Goal: Information Seeking & Learning: Compare options

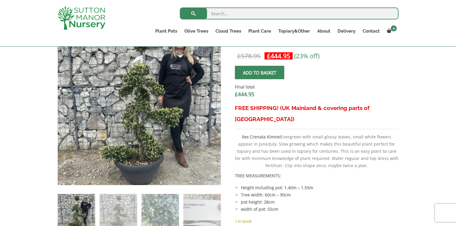
scroll to position [148, 0]
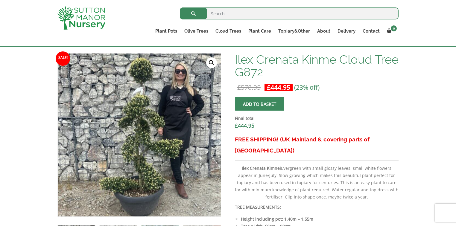
click at [145, 157] on img at bounding box center [135, 121] width 265 height 265
click at [214, 63] on link "🔍" at bounding box center [211, 62] width 11 height 11
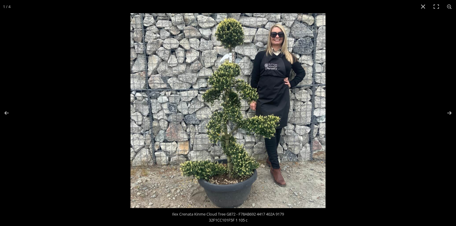
click at [214, 63] on img at bounding box center [227, 110] width 195 height 195
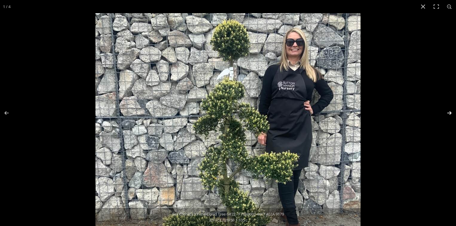
click at [444, 109] on button "Next (arrow right)" at bounding box center [445, 113] width 21 height 30
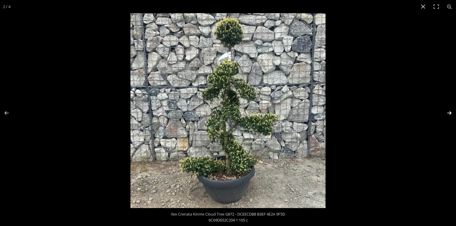
click at [444, 109] on button "Next (arrow right)" at bounding box center [445, 113] width 21 height 30
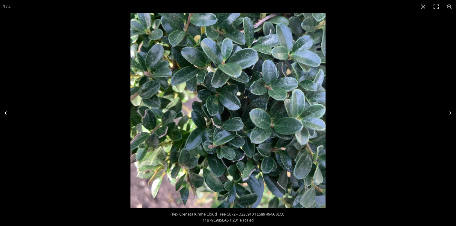
click at [2, 108] on button "Previous (arrow left)" at bounding box center [10, 113] width 21 height 30
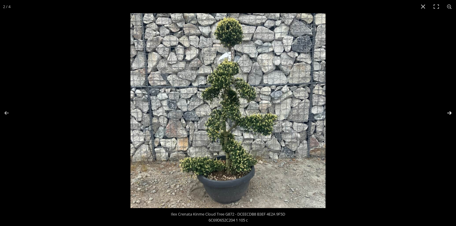
click at [449, 113] on button "Next (arrow right)" at bounding box center [445, 113] width 21 height 30
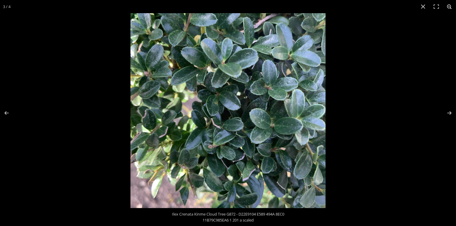
click at [447, 7] on button "Zoom in/out" at bounding box center [449, 6] width 13 height 13
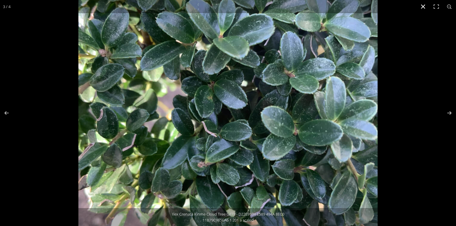
click at [422, 8] on button "Close (Esc)" at bounding box center [422, 6] width 13 height 13
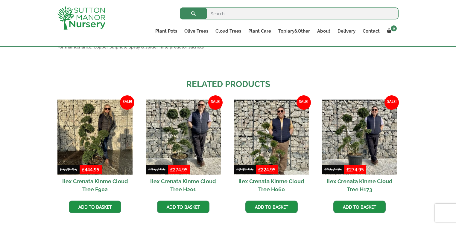
scroll to position [483, 0]
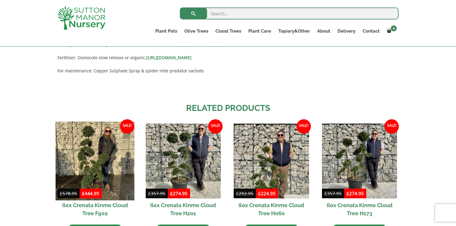
click at [91, 139] on img at bounding box center [95, 160] width 79 height 79
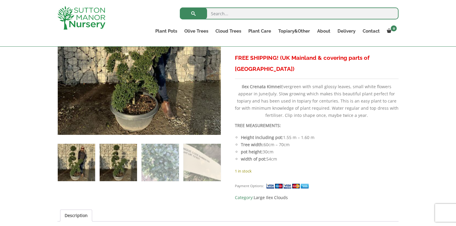
scroll to position [191, 0]
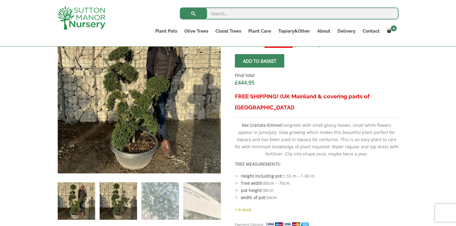
click at [113, 196] on img at bounding box center [118, 200] width 37 height 37
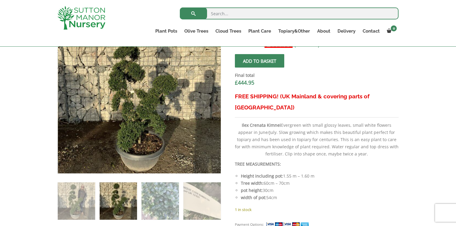
click at [113, 196] on img at bounding box center [118, 200] width 37 height 37
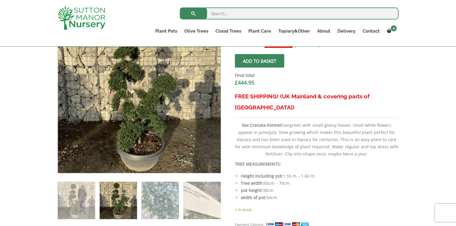
click at [142, 104] on div at bounding box center [139, 91] width 163 height 163
click at [142, 104] on img at bounding box center [136, 81] width 299 height 299
click at [142, 108] on img at bounding box center [136, 78] width 299 height 299
click at [143, 108] on img at bounding box center [136, 78] width 299 height 299
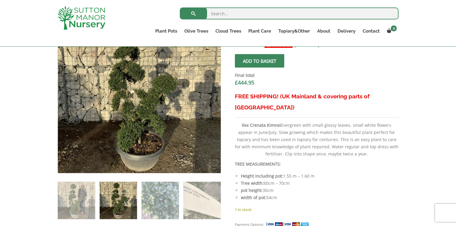
scroll to position [120, 0]
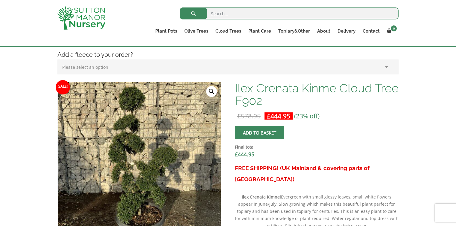
click at [210, 91] on link "🔍" at bounding box center [211, 91] width 11 height 11
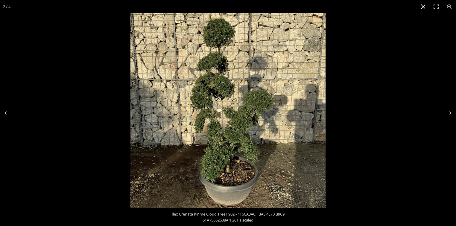
click at [423, 4] on button "Close (Esc)" at bounding box center [422, 6] width 13 height 13
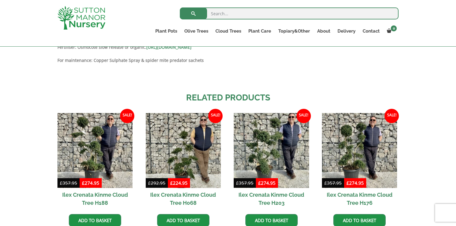
scroll to position [502, 0]
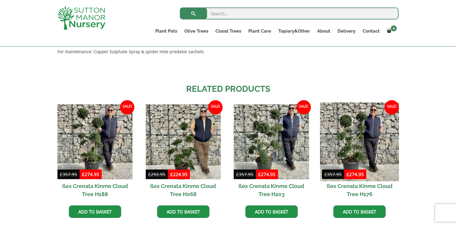
click at [353, 131] on img at bounding box center [359, 141] width 79 height 79
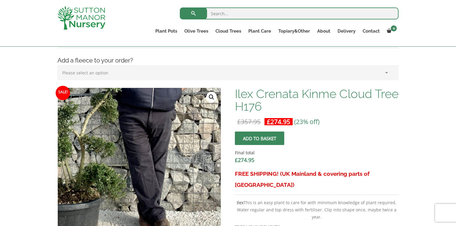
scroll to position [96, 0]
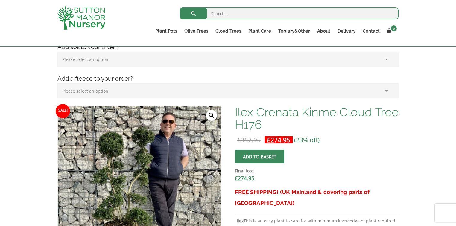
click at [208, 113] on link "🔍" at bounding box center [211, 115] width 11 height 11
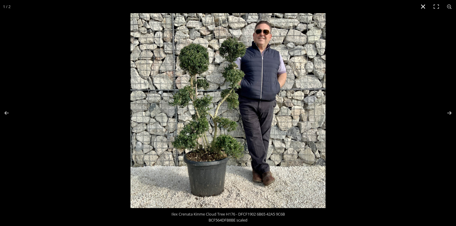
click at [422, 7] on button "Close (Esc)" at bounding box center [422, 6] width 13 height 13
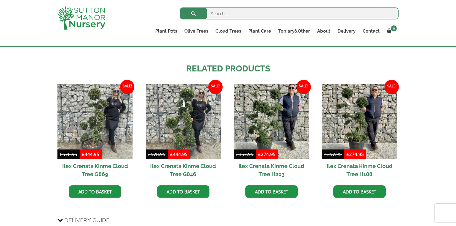
scroll to position [502, 0]
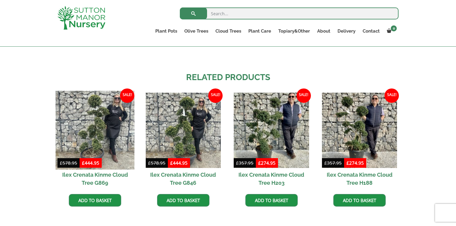
click at [107, 130] on img at bounding box center [95, 130] width 79 height 79
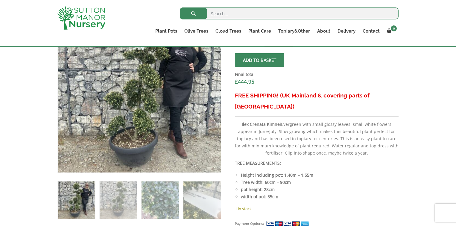
scroll to position [239, 0]
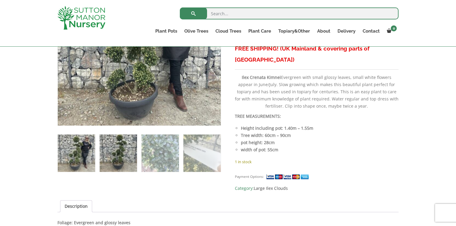
click at [126, 155] on img at bounding box center [118, 153] width 37 height 37
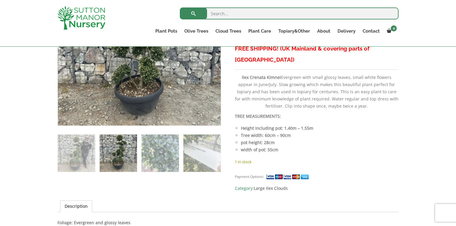
click at [126, 155] on img at bounding box center [118, 153] width 37 height 37
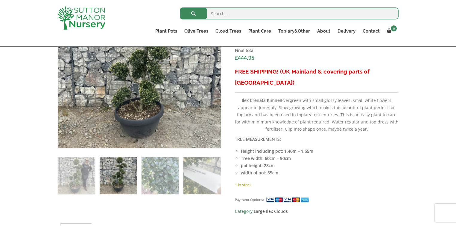
scroll to position [144, 0]
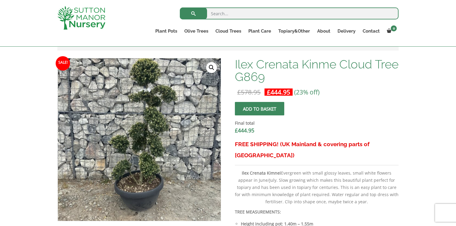
click at [216, 65] on link "🔍" at bounding box center [211, 67] width 11 height 11
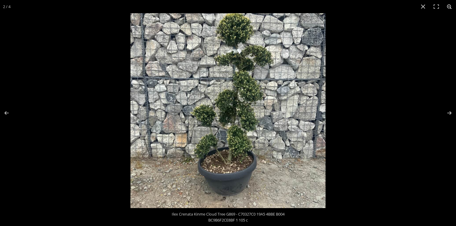
click at [448, 7] on button "Zoom in/out" at bounding box center [449, 6] width 13 height 13
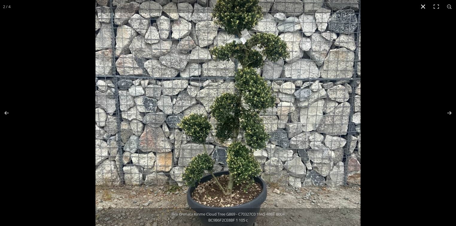
click at [421, 7] on button "Close (Esc)" at bounding box center [422, 6] width 13 height 13
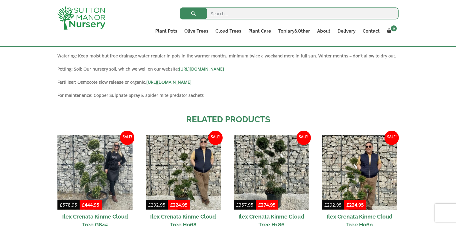
scroll to position [502, 0]
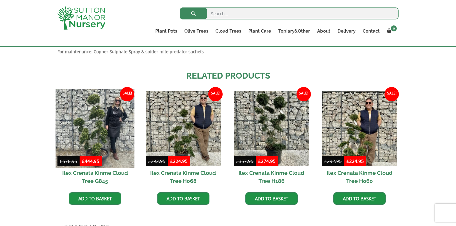
click at [96, 128] on img at bounding box center [95, 128] width 79 height 79
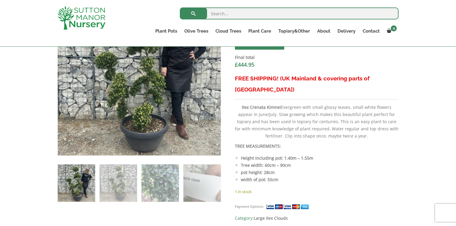
scroll to position [215, 0]
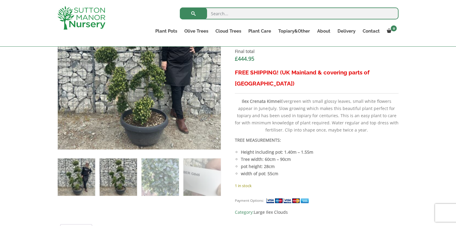
click at [127, 166] on img at bounding box center [118, 176] width 37 height 37
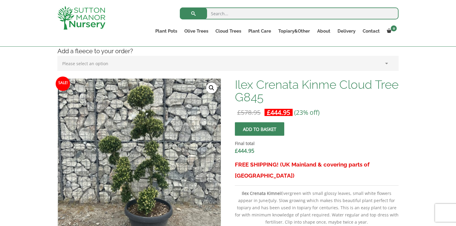
scroll to position [120, 0]
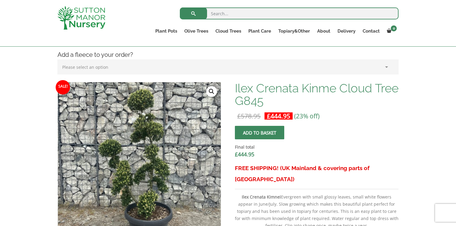
click at [211, 86] on link "🔍" at bounding box center [211, 91] width 11 height 11
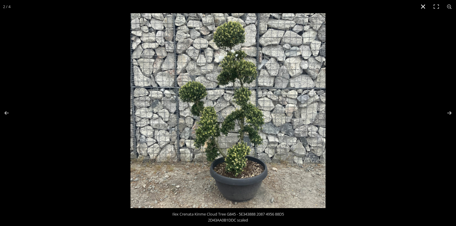
click at [423, 7] on button "Close (Esc)" at bounding box center [422, 6] width 13 height 13
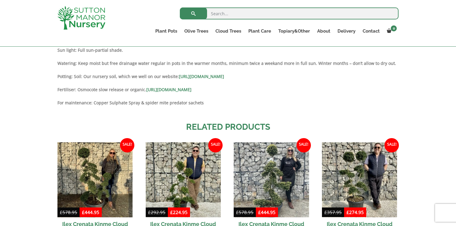
scroll to position [502, 0]
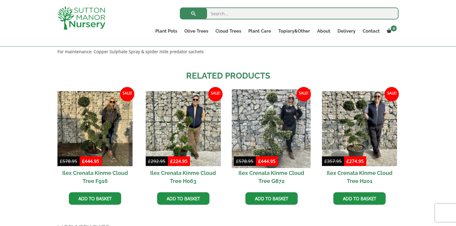
click at [264, 116] on img at bounding box center [271, 128] width 79 height 79
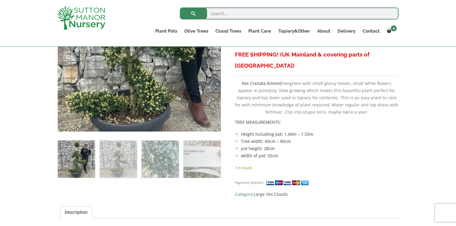
scroll to position [239, 0]
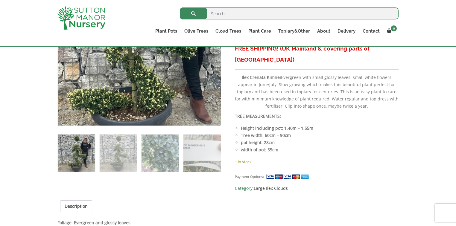
click at [150, 82] on img at bounding box center [132, 20] width 265 height 265
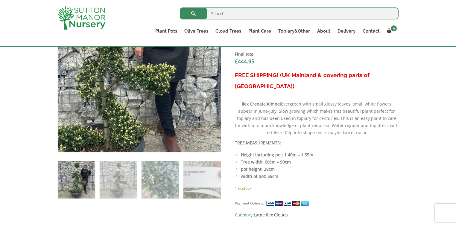
scroll to position [120, 0]
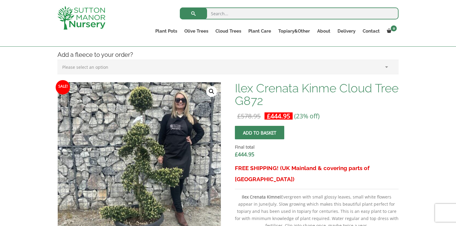
click at [212, 92] on link "🔍" at bounding box center [211, 91] width 11 height 11
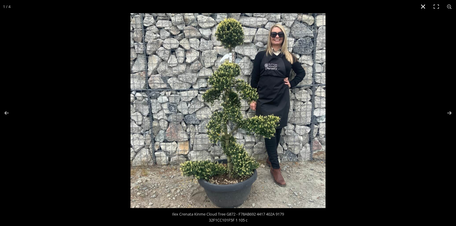
click at [421, 7] on button "Close (Esc)" at bounding box center [422, 6] width 13 height 13
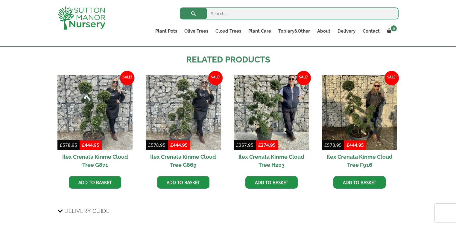
scroll to position [526, 0]
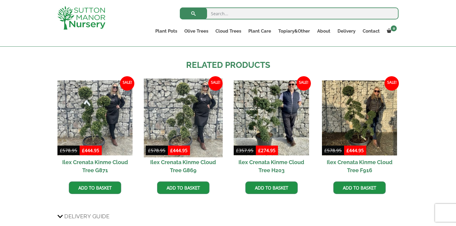
click at [182, 105] on img at bounding box center [183, 117] width 79 height 79
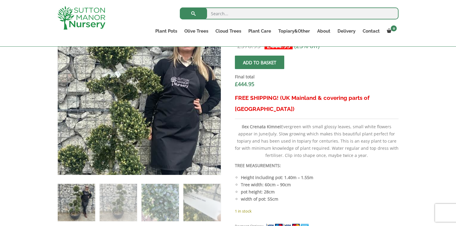
scroll to position [191, 0]
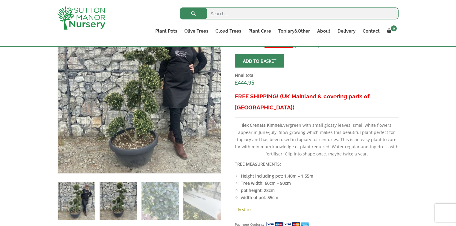
click at [117, 193] on img at bounding box center [118, 200] width 37 height 37
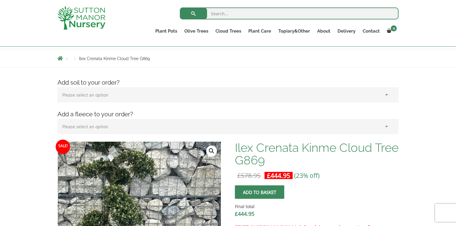
scroll to position [48, 0]
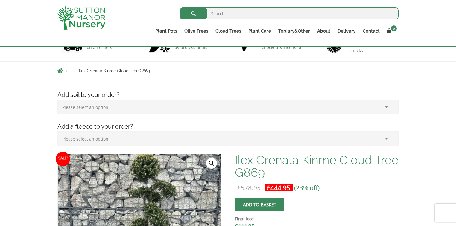
click at [209, 164] on link "🔍" at bounding box center [211, 163] width 11 height 11
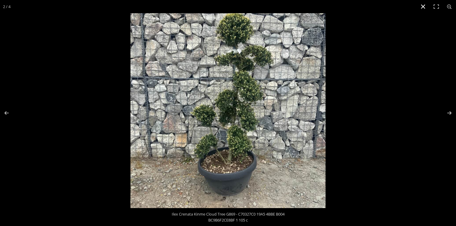
click at [423, 6] on button "Close (Esc)" at bounding box center [422, 6] width 13 height 13
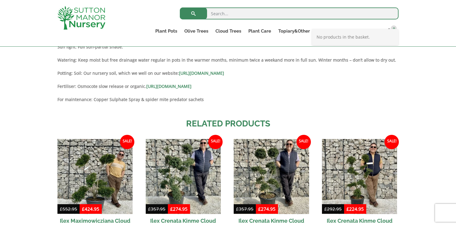
scroll to position [478, 0]
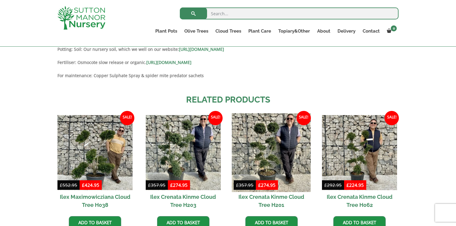
click at [260, 138] on img at bounding box center [271, 152] width 79 height 79
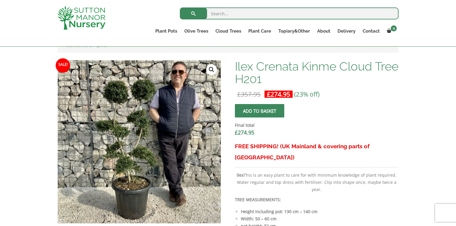
scroll to position [144, 0]
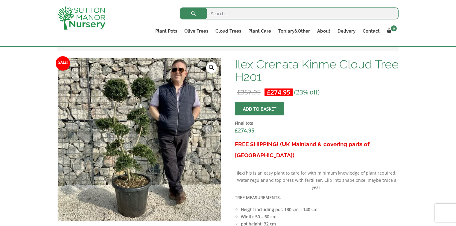
click at [211, 66] on link "🔍" at bounding box center [211, 67] width 11 height 11
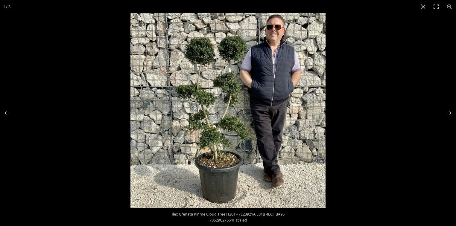
click at [214, 147] on img at bounding box center [227, 110] width 195 height 195
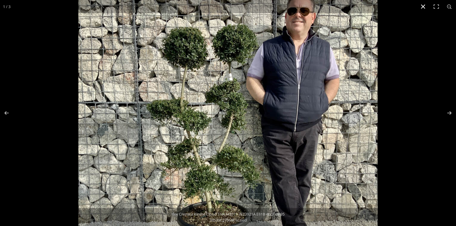
click at [423, 6] on button "Close (Esc)" at bounding box center [422, 6] width 13 height 13
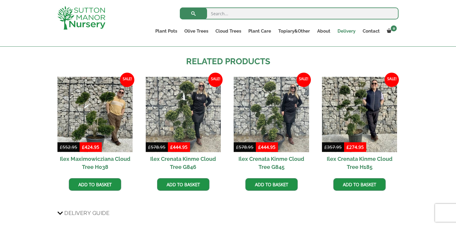
scroll to position [526, 0]
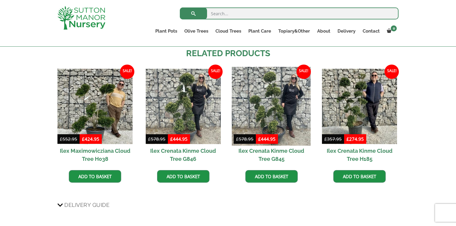
click at [288, 120] on img at bounding box center [271, 106] width 79 height 79
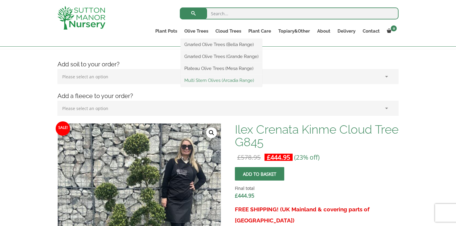
scroll to position [72, 0]
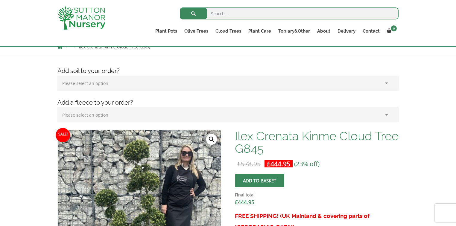
click at [210, 137] on link "🔍" at bounding box center [211, 139] width 11 height 11
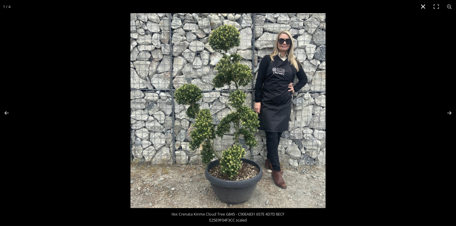
click at [422, 5] on button "Close (Esc)" at bounding box center [422, 6] width 13 height 13
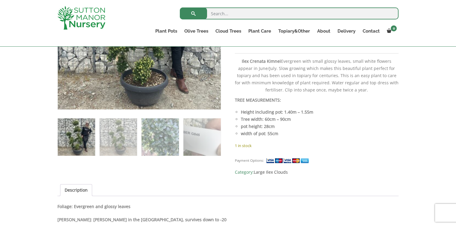
scroll to position [249, 0]
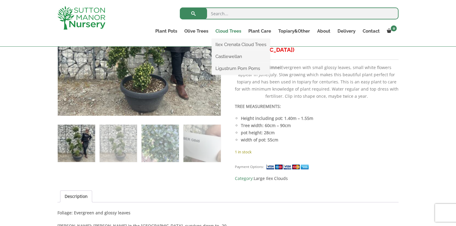
click at [236, 31] on link "Cloud Trees" at bounding box center [228, 31] width 33 height 8
click at [231, 42] on link "Ilex Crenata Cloud Trees" at bounding box center [241, 44] width 58 height 9
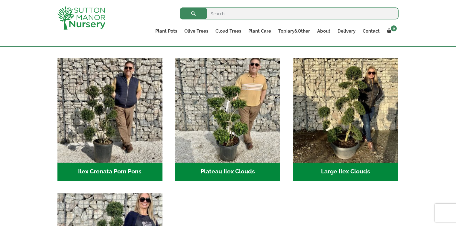
scroll to position [96, 0]
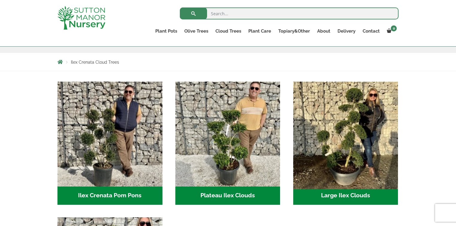
click at [352, 148] on img "Visit product category Large Ilex Clouds" at bounding box center [345, 134] width 110 height 110
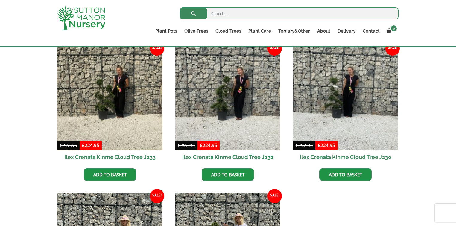
scroll to position [157, 0]
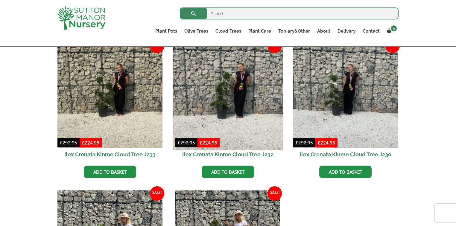
click at [218, 106] on img at bounding box center [228, 95] width 110 height 110
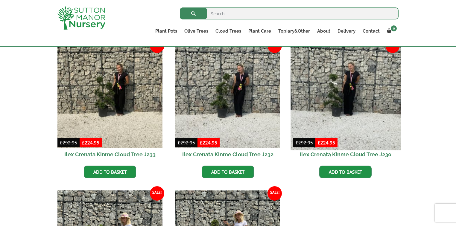
click at [325, 106] on img at bounding box center [345, 95] width 110 height 110
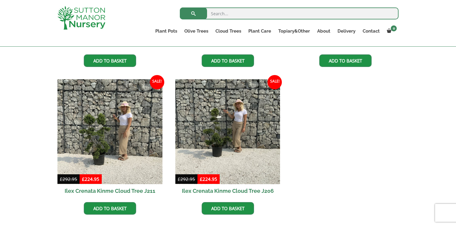
scroll to position [276, 0]
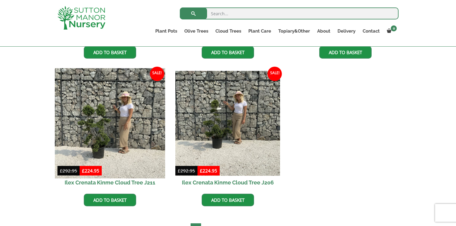
click at [102, 132] on img at bounding box center [110, 123] width 110 height 110
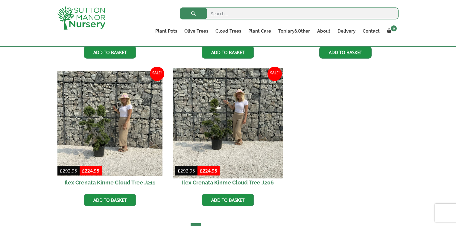
click at [225, 135] on img at bounding box center [228, 123] width 110 height 110
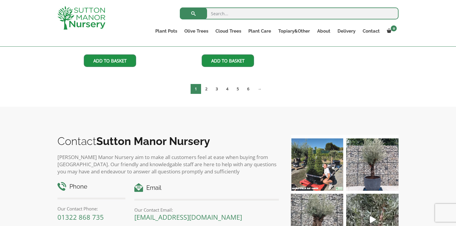
scroll to position [348, 0]
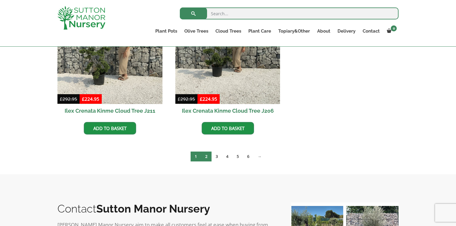
click at [207, 158] on link "2" at bounding box center [206, 157] width 10 height 10
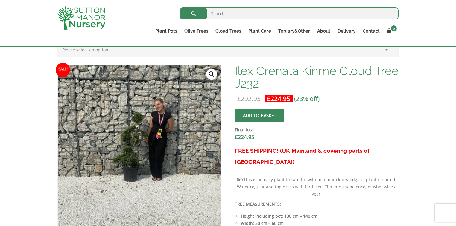
scroll to position [191, 0]
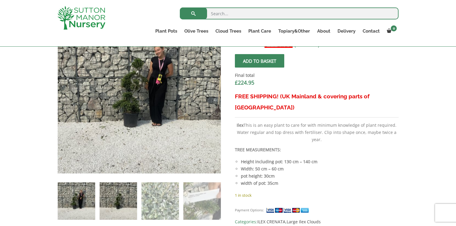
click at [119, 197] on img at bounding box center [118, 200] width 37 height 37
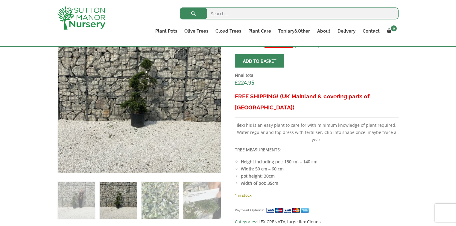
click at [130, 94] on img at bounding box center [147, 89] width 299 height 299
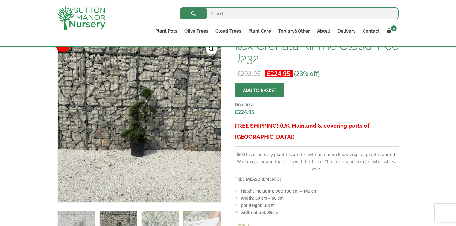
scroll to position [96, 0]
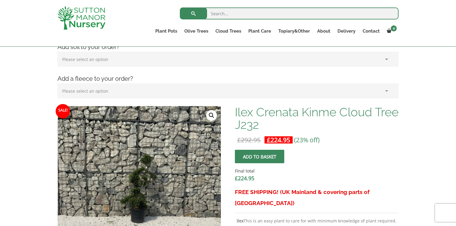
click at [210, 112] on link "🔍" at bounding box center [211, 115] width 11 height 11
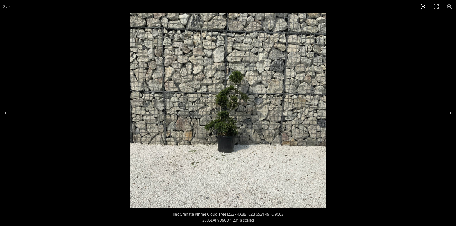
click at [419, 7] on button "Close (Esc)" at bounding box center [422, 6] width 13 height 13
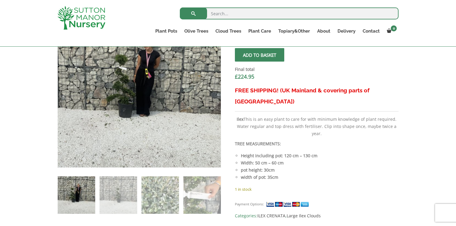
scroll to position [215, 0]
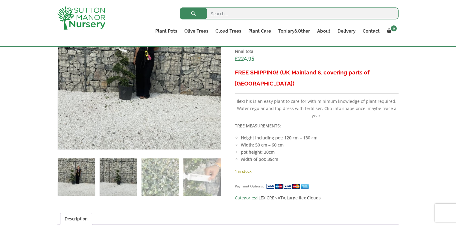
click at [125, 173] on img at bounding box center [118, 176] width 37 height 37
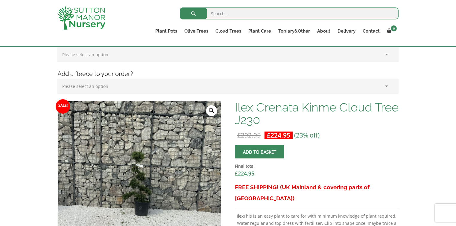
scroll to position [96, 0]
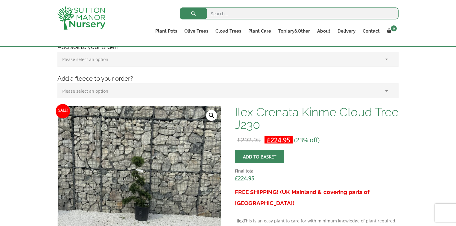
click at [210, 113] on link "🔍" at bounding box center [211, 115] width 11 height 11
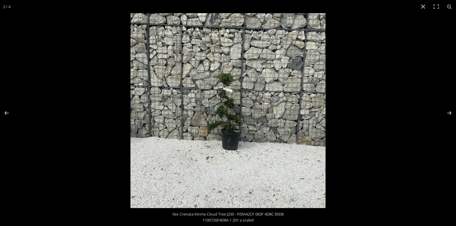
click at [231, 120] on img at bounding box center [227, 110] width 195 height 195
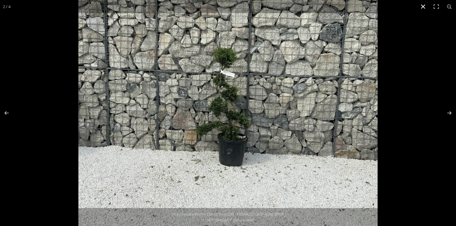
click at [421, 3] on button "Close (Esc)" at bounding box center [422, 6] width 13 height 13
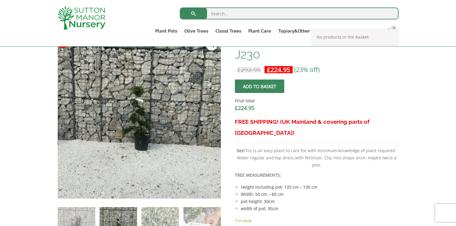
scroll to position [191, 0]
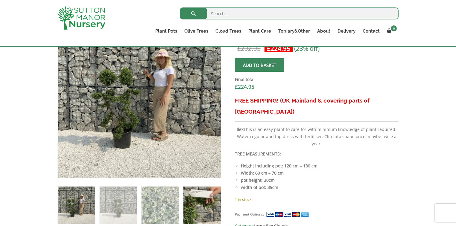
scroll to position [191, 0]
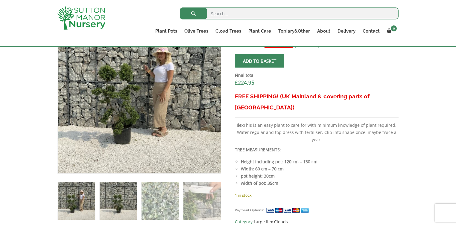
click at [128, 193] on img at bounding box center [118, 200] width 37 height 37
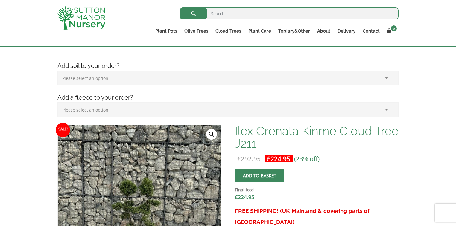
scroll to position [72, 0]
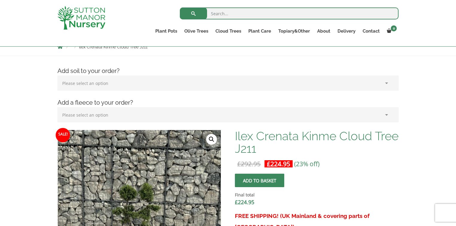
click at [209, 140] on link "🔍" at bounding box center [211, 139] width 11 height 11
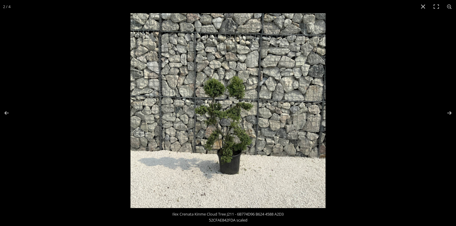
click at [237, 123] on img at bounding box center [227, 110] width 195 height 195
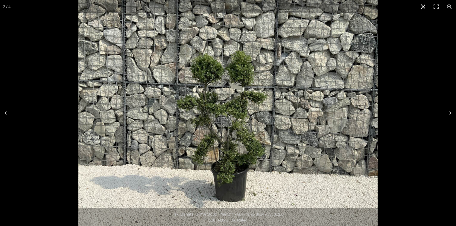
click at [421, 6] on button "Close (Esc)" at bounding box center [422, 6] width 13 height 13
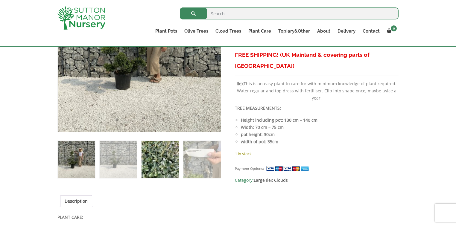
scroll to position [239, 0]
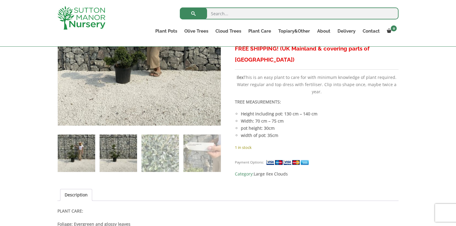
click at [126, 152] on img at bounding box center [118, 153] width 37 height 37
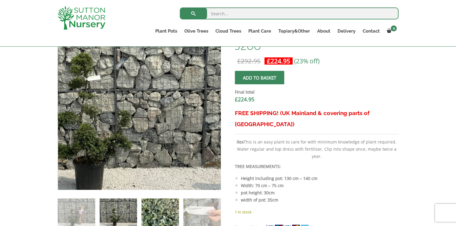
scroll to position [215, 0]
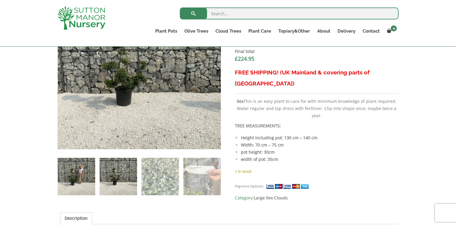
click at [80, 181] on img at bounding box center [76, 176] width 37 height 37
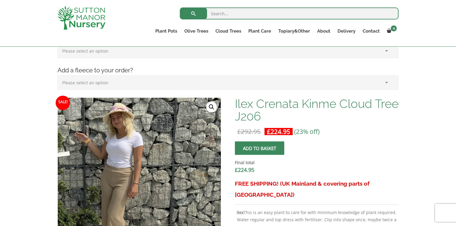
scroll to position [96, 0]
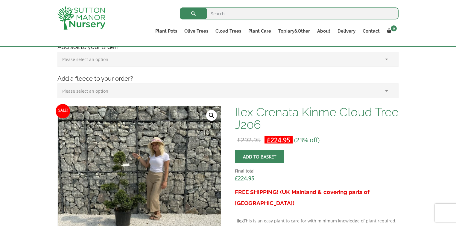
click at [208, 117] on link "🔍" at bounding box center [211, 115] width 11 height 11
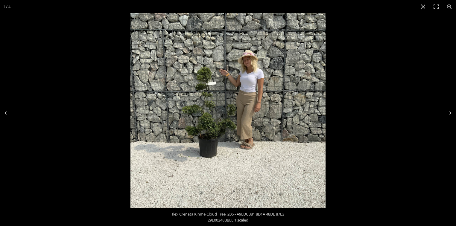
click at [207, 122] on img at bounding box center [227, 110] width 195 height 195
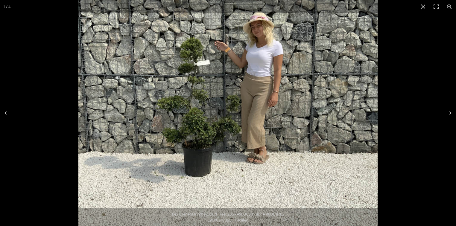
click at [207, 122] on img at bounding box center [227, 104] width 299 height 299
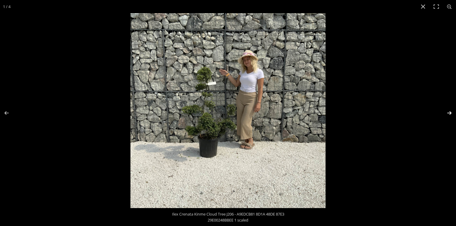
click at [448, 110] on button "Next (arrow right)" at bounding box center [445, 113] width 21 height 30
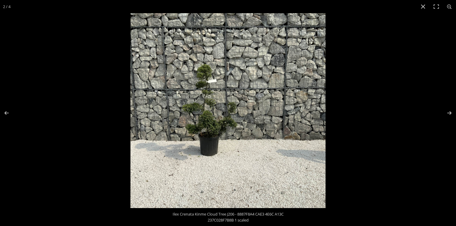
click at [202, 123] on img at bounding box center [227, 110] width 195 height 195
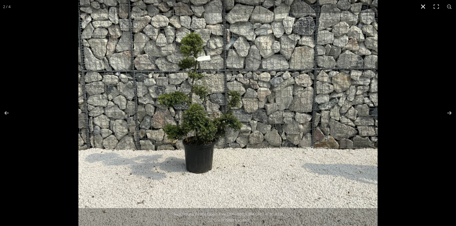
click at [420, 8] on button "Close (Esc)" at bounding box center [422, 6] width 13 height 13
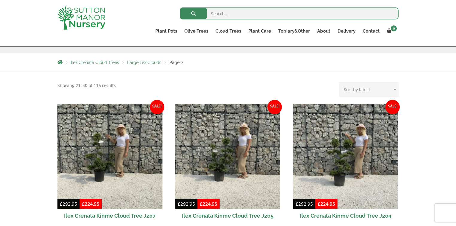
scroll to position [96, 0]
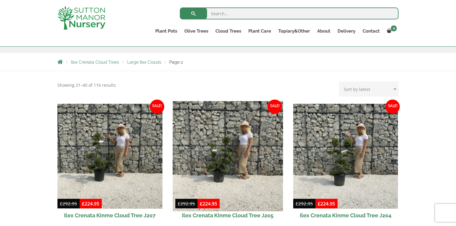
click at [222, 153] on img at bounding box center [228, 156] width 110 height 110
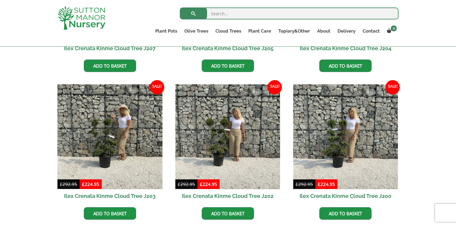
scroll to position [263, 0]
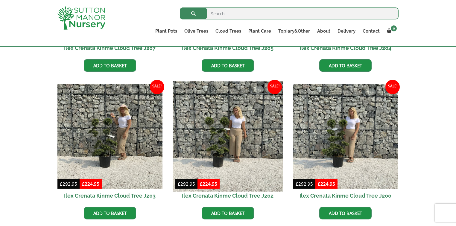
click at [220, 141] on img at bounding box center [228, 137] width 110 height 110
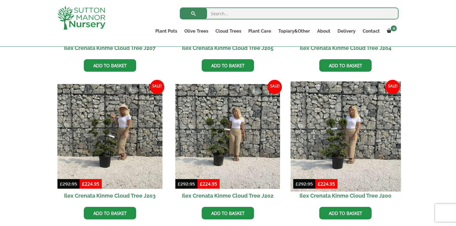
click at [344, 133] on img at bounding box center [345, 137] width 110 height 110
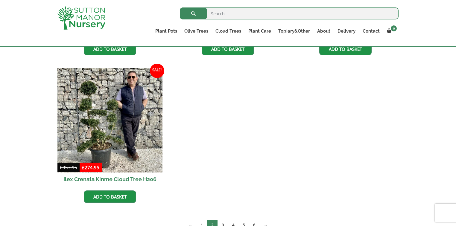
scroll to position [431, 0]
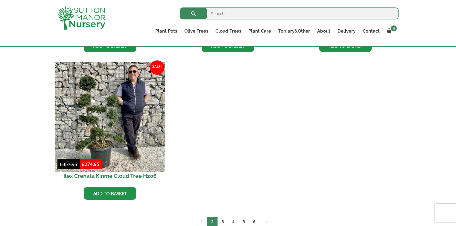
click at [110, 116] on img at bounding box center [110, 117] width 110 height 110
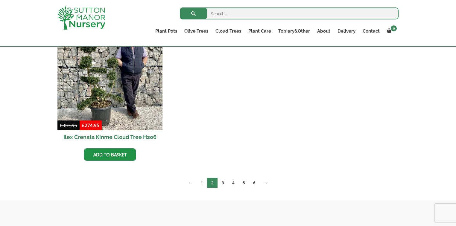
scroll to position [478, 0]
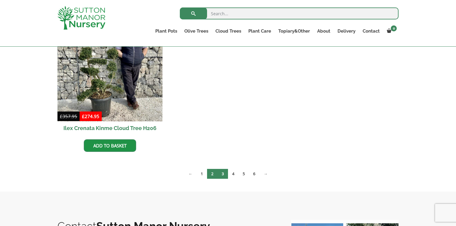
click at [224, 172] on link "3" at bounding box center [222, 174] width 10 height 10
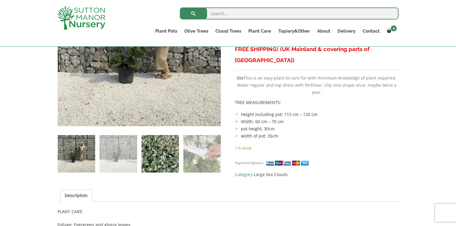
scroll to position [239, 0]
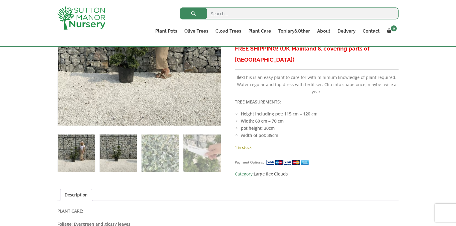
click at [128, 153] on img at bounding box center [118, 153] width 37 height 37
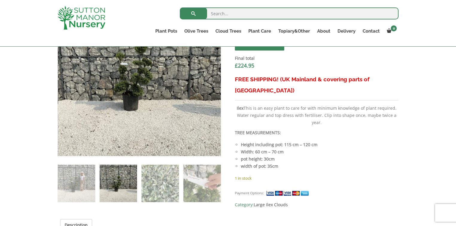
scroll to position [120, 0]
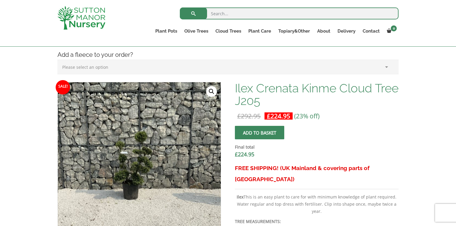
click at [212, 90] on link "🔍" at bounding box center [211, 91] width 11 height 11
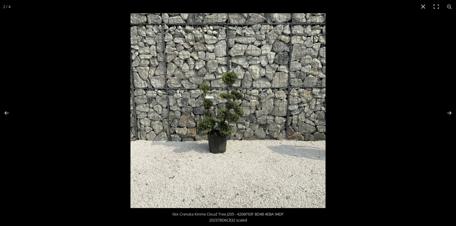
click at [216, 122] on img at bounding box center [227, 110] width 195 height 195
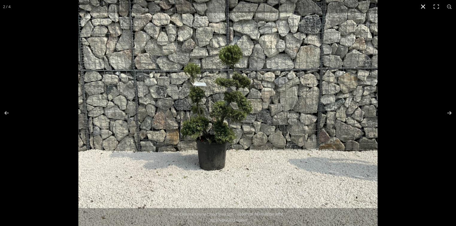
click at [422, 5] on button "Close (Esc)" at bounding box center [422, 6] width 13 height 13
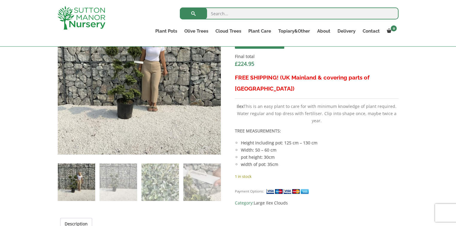
scroll to position [239, 0]
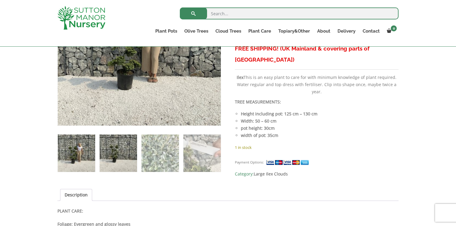
click at [124, 149] on img at bounding box center [118, 153] width 37 height 37
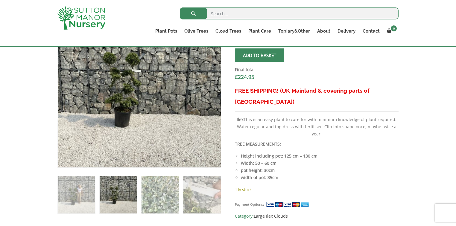
scroll to position [120, 0]
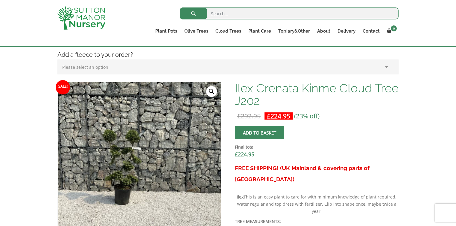
click at [213, 91] on link "🔍" at bounding box center [211, 91] width 11 height 11
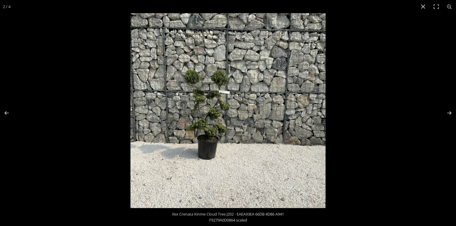
click at [207, 108] on img at bounding box center [227, 110] width 195 height 195
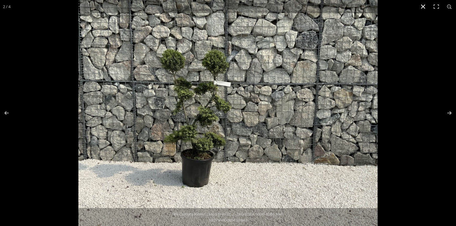
click at [424, 7] on button "Close (Esc)" at bounding box center [422, 6] width 13 height 13
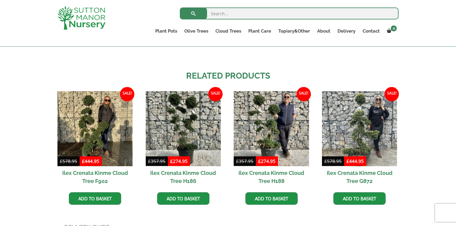
scroll to position [526, 0]
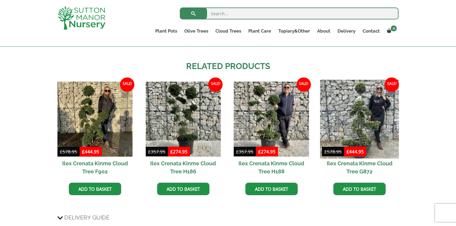
click at [361, 131] on img at bounding box center [359, 119] width 79 height 79
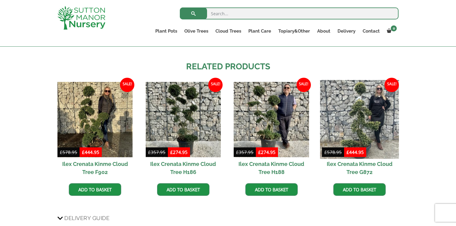
scroll to position [527, 0]
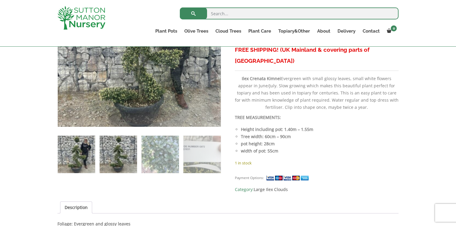
scroll to position [239, 0]
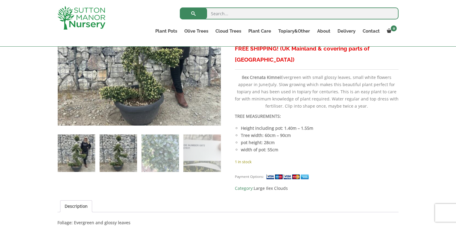
click at [122, 158] on img at bounding box center [118, 153] width 37 height 37
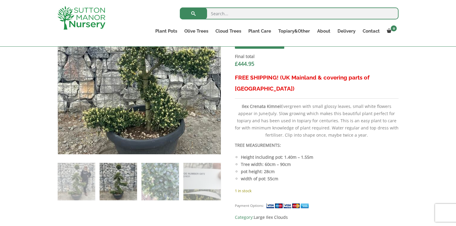
scroll to position [167, 0]
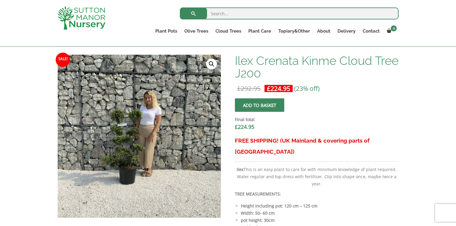
scroll to position [167, 0]
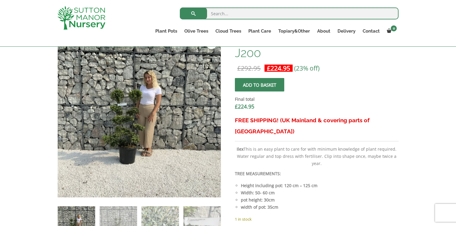
click at [132, 118] on img at bounding box center [139, 115] width 163 height 163
click at [212, 47] on link "🔍" at bounding box center [211, 43] width 11 height 11
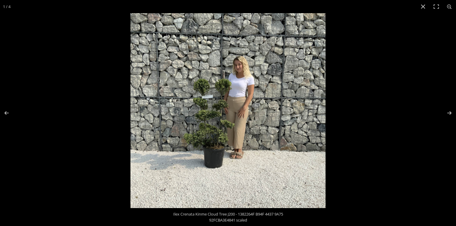
click at [206, 121] on img at bounding box center [227, 110] width 195 height 195
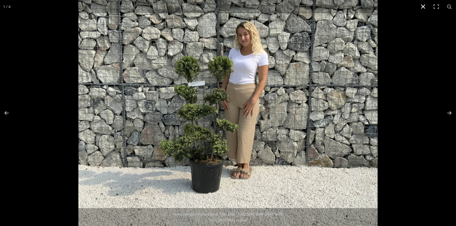
click at [422, 6] on button "Close (Esc)" at bounding box center [422, 6] width 13 height 13
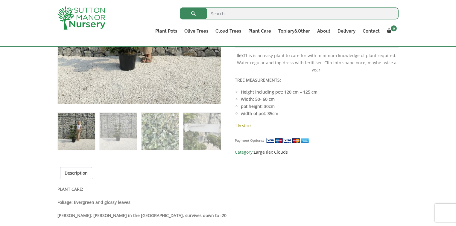
scroll to position [263, 0]
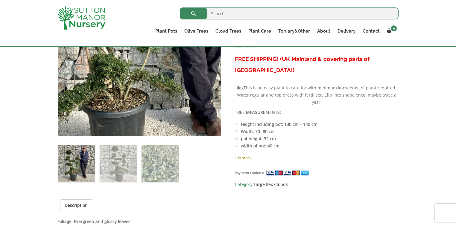
scroll to position [239, 0]
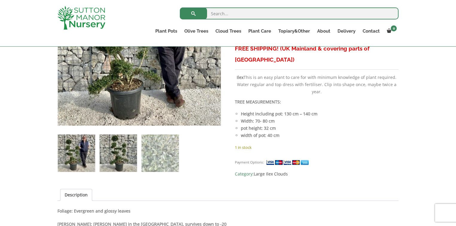
click at [123, 148] on img at bounding box center [118, 153] width 37 height 37
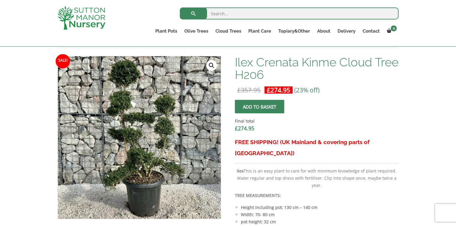
scroll to position [144, 0]
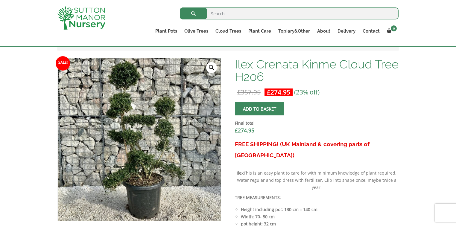
click at [140, 155] on img at bounding box center [139, 127] width 299 height 299
click at [212, 68] on link "🔍" at bounding box center [211, 67] width 11 height 11
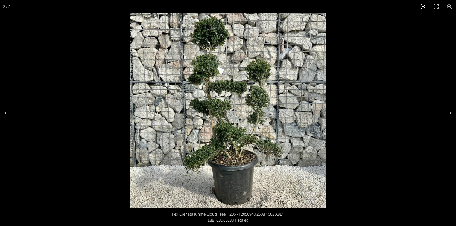
click at [418, 6] on button "Close (Esc)" at bounding box center [422, 6] width 13 height 13
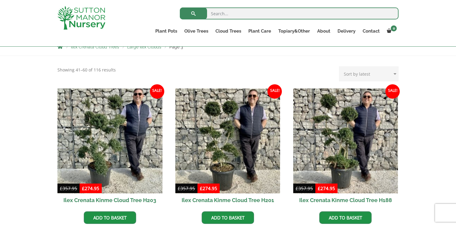
scroll to position [120, 0]
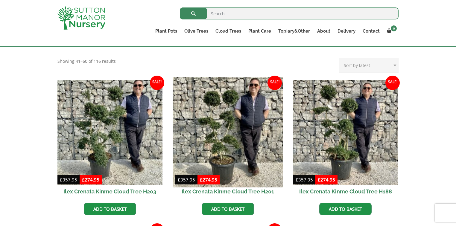
click at [211, 145] on img at bounding box center [228, 132] width 110 height 110
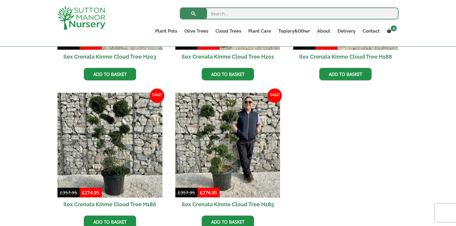
scroll to position [263, 0]
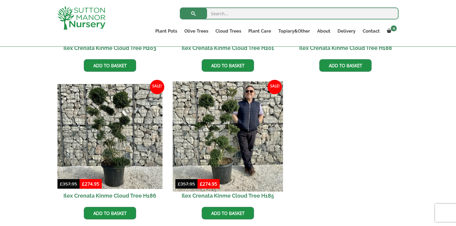
click at [219, 132] on img at bounding box center [228, 137] width 110 height 110
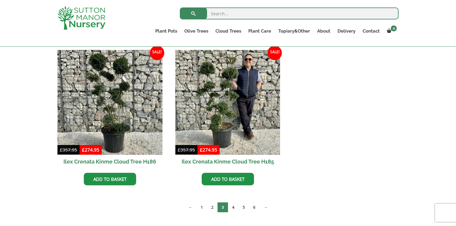
scroll to position [359, 0]
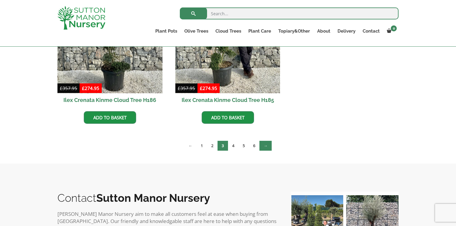
click at [267, 144] on link "→" at bounding box center [265, 146] width 12 height 10
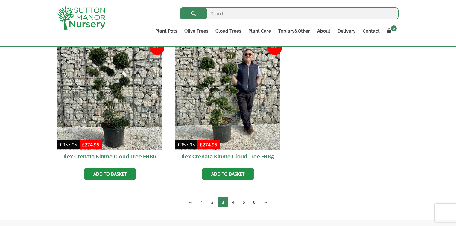
scroll to position [311, 0]
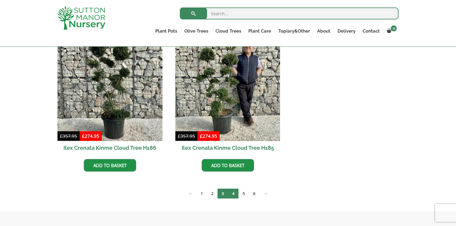
click at [232, 192] on link "4" at bounding box center [233, 194] width 10 height 10
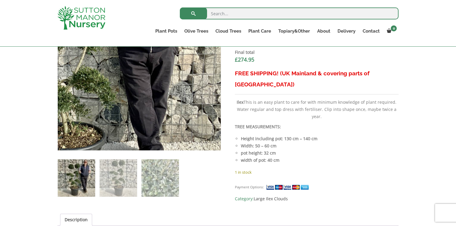
scroll to position [215, 0]
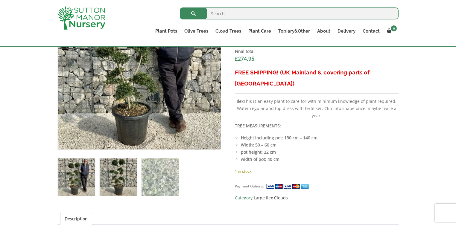
click at [125, 171] on img at bounding box center [118, 176] width 37 height 37
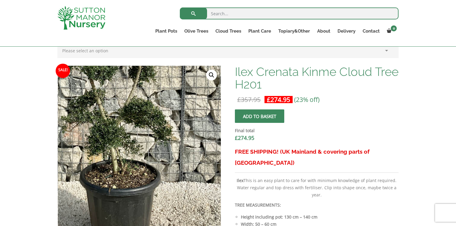
scroll to position [120, 0]
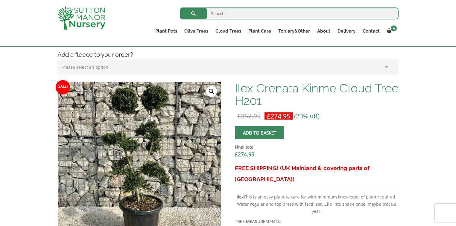
click at [210, 94] on link "🔍" at bounding box center [211, 91] width 11 height 11
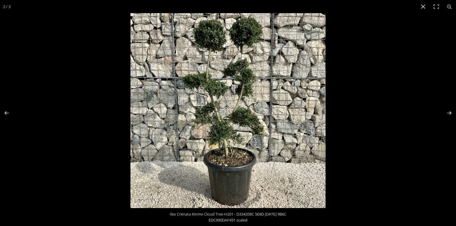
click at [234, 148] on img at bounding box center [227, 110] width 195 height 195
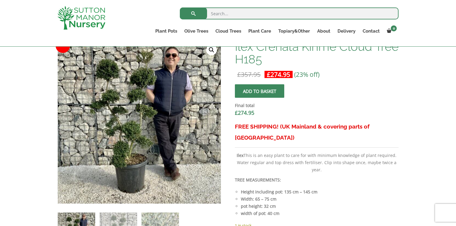
scroll to position [167, 0]
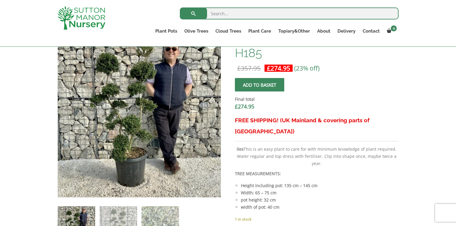
click at [131, 127] on img at bounding box center [146, 106] width 299 height 299
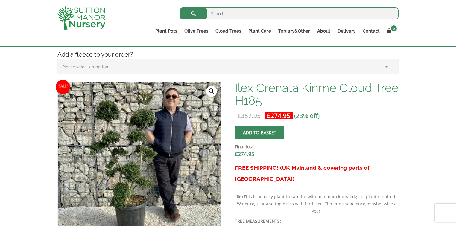
scroll to position [120, 0]
click at [212, 90] on link "🔍" at bounding box center [211, 91] width 11 height 11
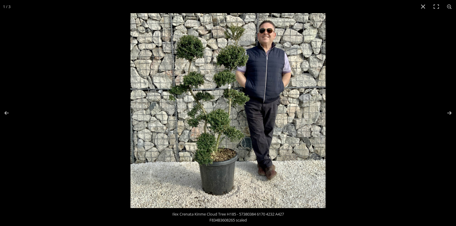
click at [215, 115] on img at bounding box center [227, 110] width 195 height 195
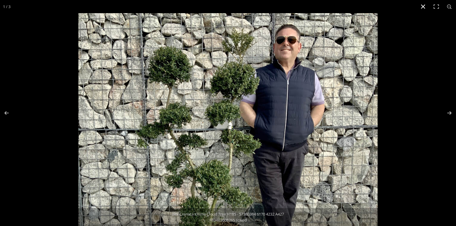
click at [425, 8] on button "Close (Esc)" at bounding box center [422, 6] width 13 height 13
click at [425, 8] on div "Search for: Plant Pots Resin Bonded Pots The Amalfi Pots The Milan Pots The Cap…" at bounding box center [228, 23] width 456 height 47
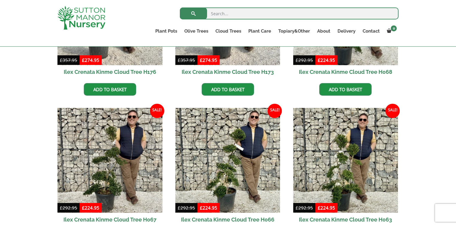
scroll to position [263, 0]
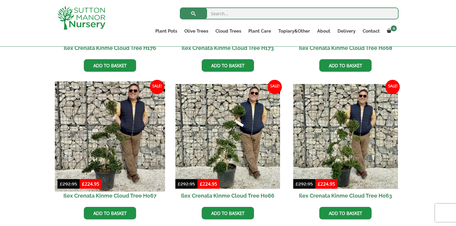
click at [111, 143] on img at bounding box center [110, 137] width 110 height 110
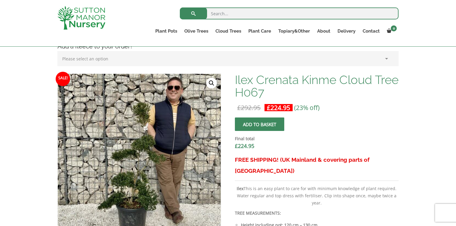
scroll to position [144, 0]
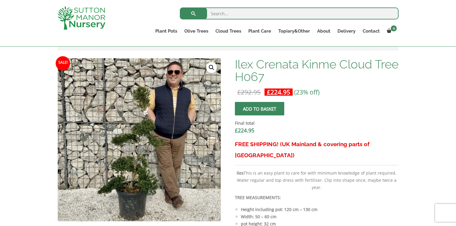
click at [212, 67] on link "🔍" at bounding box center [211, 67] width 11 height 11
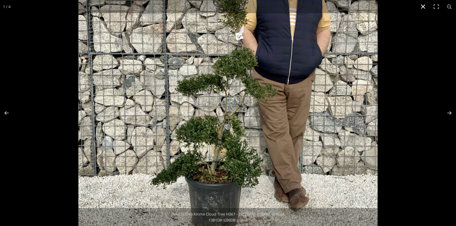
click at [421, 4] on button "Close (Esc)" at bounding box center [422, 6] width 13 height 13
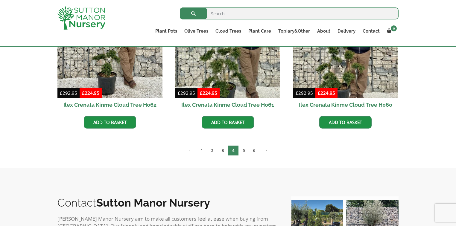
scroll to position [502, 0]
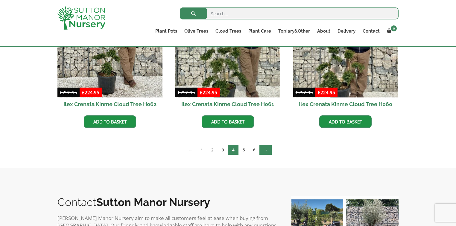
click at [266, 148] on link "→" at bounding box center [265, 150] width 12 height 10
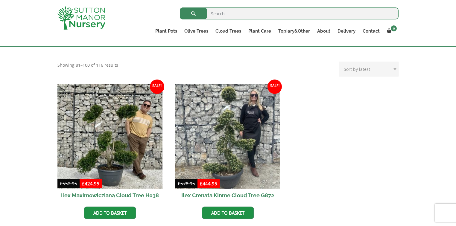
scroll to position [120, 0]
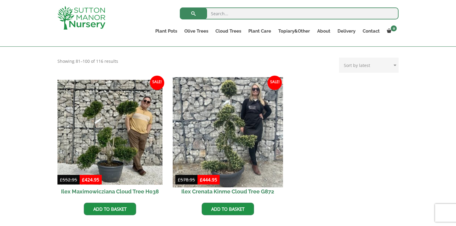
click at [242, 132] on img at bounding box center [228, 132] width 110 height 110
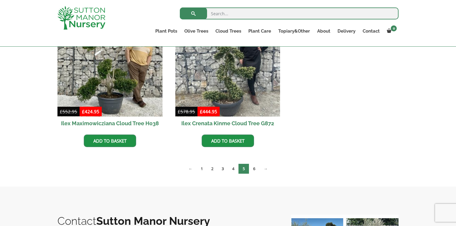
scroll to position [191, 0]
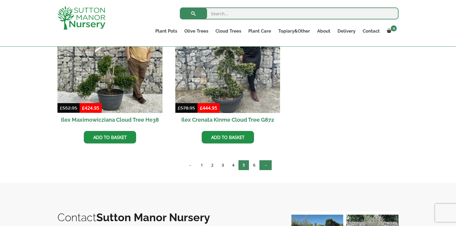
click at [266, 166] on link "→" at bounding box center [265, 165] width 12 height 10
click at [267, 165] on link "→" at bounding box center [265, 165] width 12 height 10
click at [267, 166] on link "→" at bounding box center [265, 165] width 12 height 10
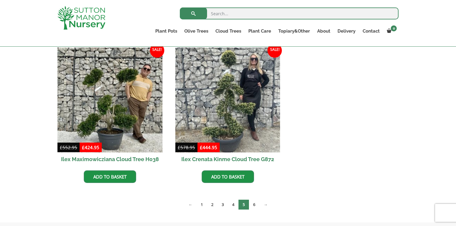
scroll to position [144, 0]
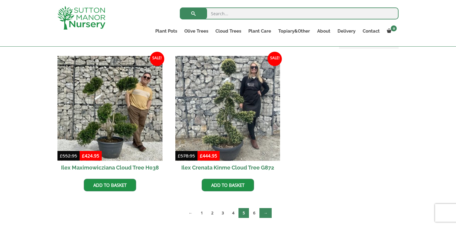
click at [266, 213] on link "→" at bounding box center [265, 213] width 12 height 10
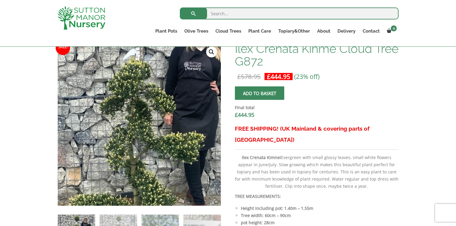
scroll to position [167, 0]
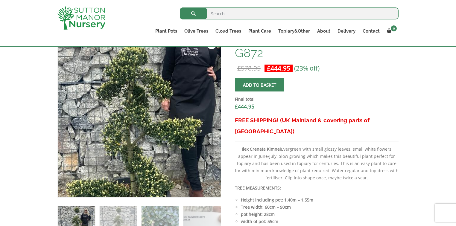
click at [152, 123] on img at bounding box center [131, 111] width 265 height 265
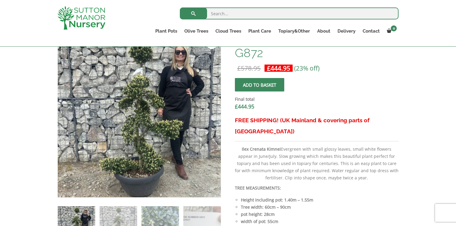
click at [210, 45] on div "Search for: Plant Pots Resin Bonded Pots The Amalfi Pots The Milan Pots The Cap…" at bounding box center [263, 23] width 280 height 46
click at [209, 47] on link "🔍" at bounding box center [211, 43] width 11 height 11
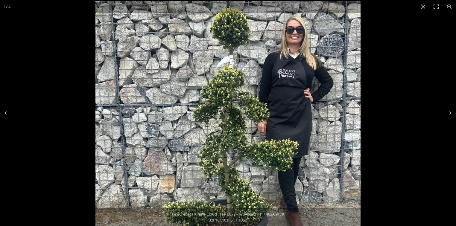
click at [255, 71] on img at bounding box center [227, 133] width 265 height 265
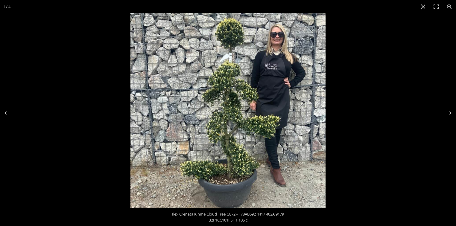
click at [240, 69] on img at bounding box center [227, 110] width 195 height 195
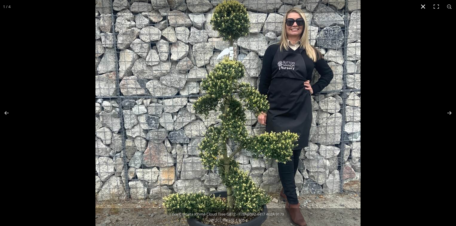
click at [417, 7] on button "Close (Esc)" at bounding box center [422, 6] width 13 height 13
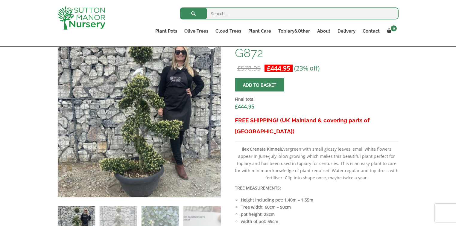
click at [417, 7] on div "Search for: Plant Pots Resin Bonded Pots The Amalfi Pots The Milan Pots The Cap…" at bounding box center [228, 23] width 456 height 47
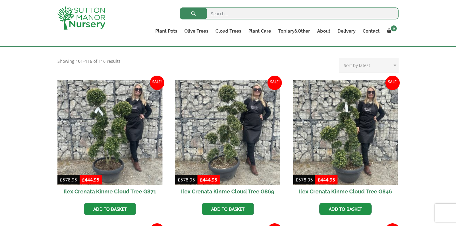
scroll to position [120, 0]
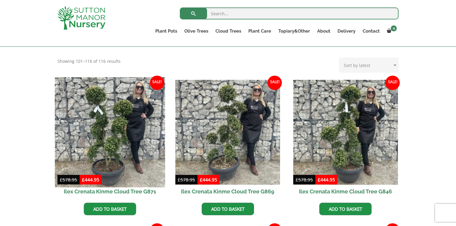
click at [101, 124] on img at bounding box center [110, 132] width 110 height 110
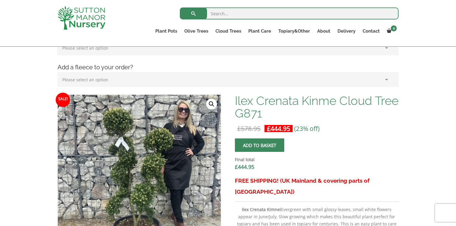
scroll to position [120, 0]
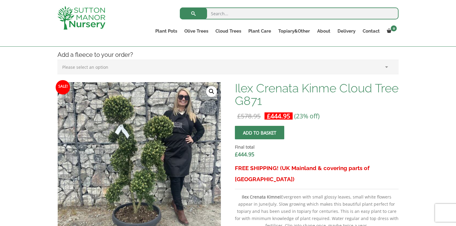
click at [213, 92] on link "🔍" at bounding box center [211, 91] width 11 height 11
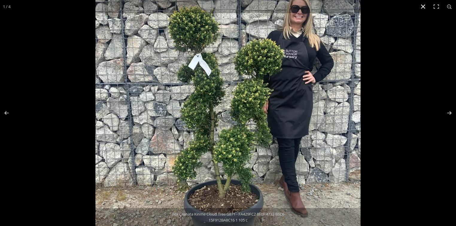
click at [423, 7] on button "Close (Esc)" at bounding box center [422, 6] width 13 height 13
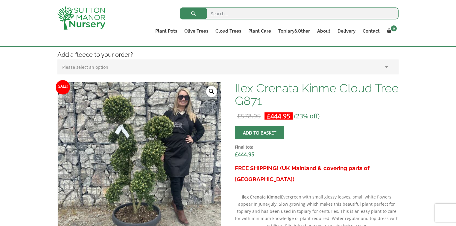
click at [423, 7] on div "Search for: Plant Pots Resin Bonded Pots The Amalfi Pots The Milan Pots The Cap…" at bounding box center [228, 23] width 456 height 47
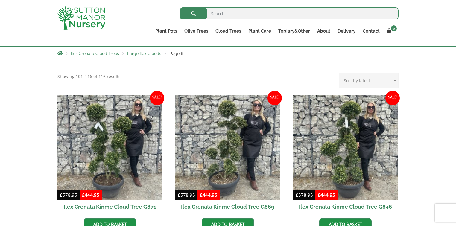
scroll to position [120, 0]
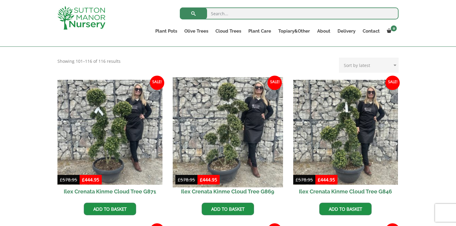
click at [228, 132] on img at bounding box center [228, 132] width 110 height 110
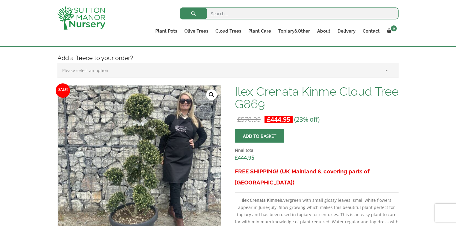
scroll to position [120, 0]
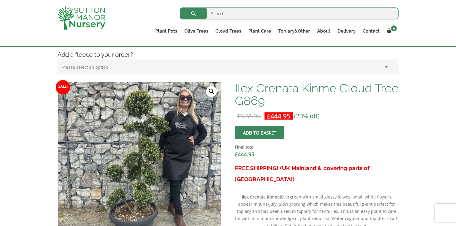
click at [210, 88] on link "🔍" at bounding box center [211, 91] width 11 height 11
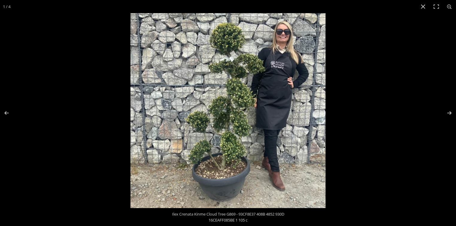
click at [234, 146] on img at bounding box center [227, 110] width 195 height 195
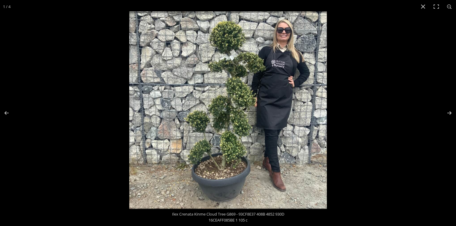
click at [234, 146] on img at bounding box center [228, 110] width 198 height 198
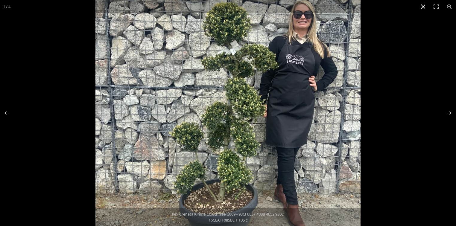
click at [422, 7] on button "Close (Esc)" at bounding box center [422, 6] width 13 height 13
click at [422, 7] on div "Search for: Plant Pots Resin Bonded Pots The Amalfi Pots The Milan Pots The Cap…" at bounding box center [228, 23] width 456 height 47
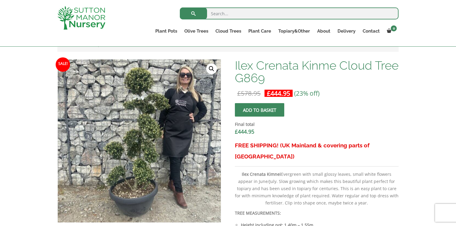
scroll to position [144, 0]
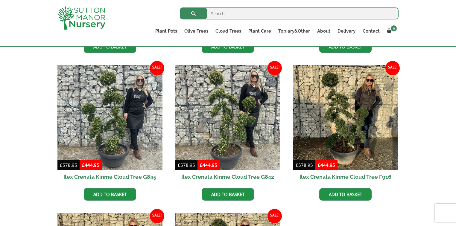
scroll to position [287, 0]
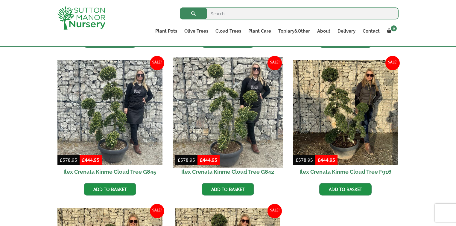
click at [234, 132] on img at bounding box center [228, 113] width 110 height 110
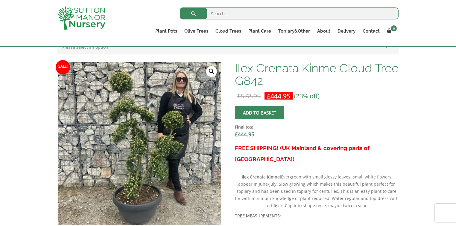
scroll to position [144, 0]
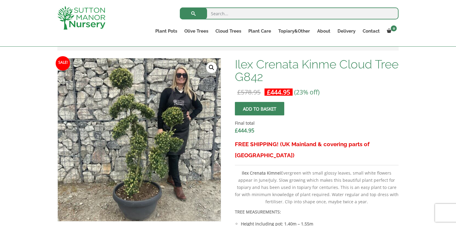
click at [210, 67] on link "🔍" at bounding box center [211, 67] width 11 height 11
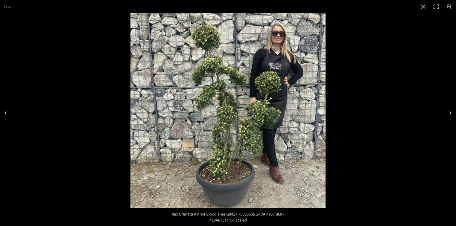
click at [226, 137] on img at bounding box center [227, 110] width 195 height 195
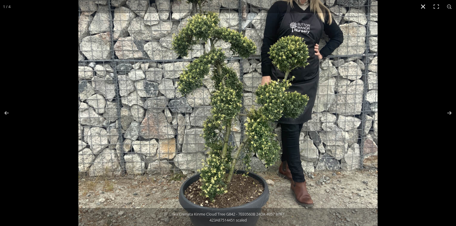
click at [421, 6] on button "Close (Esc)" at bounding box center [422, 6] width 13 height 13
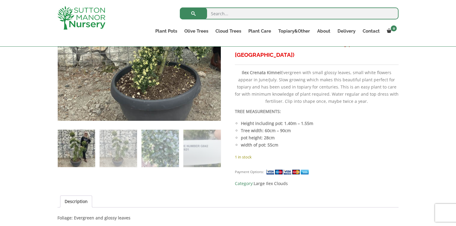
scroll to position [263, 0]
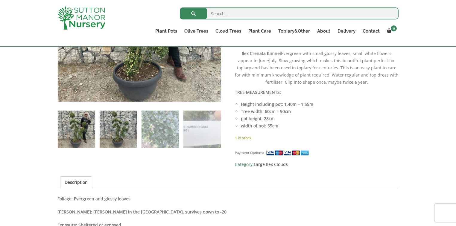
click at [109, 119] on img at bounding box center [118, 129] width 37 height 37
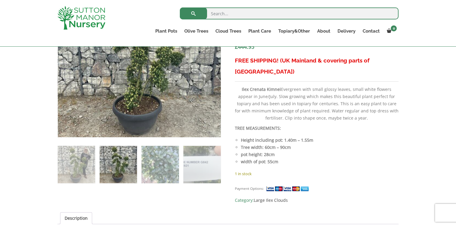
scroll to position [144, 0]
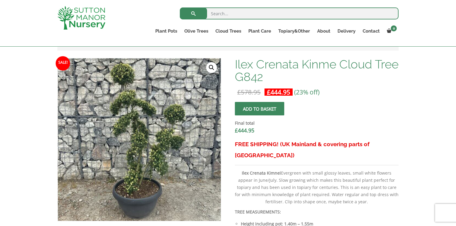
click at [210, 67] on link "🔍" at bounding box center [211, 67] width 11 height 11
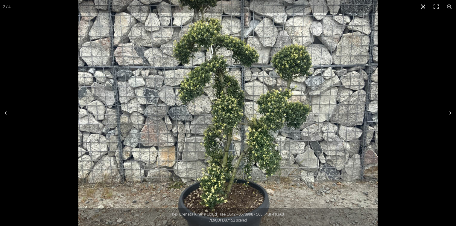
click at [425, 5] on button "Close (Esc)" at bounding box center [422, 6] width 13 height 13
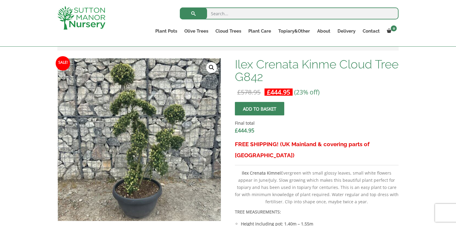
click at [425, 5] on div "Search for: Plant Pots Resin Bonded Pots The Amalfi Pots The Milan Pots The Cap…" at bounding box center [228, 23] width 456 height 47
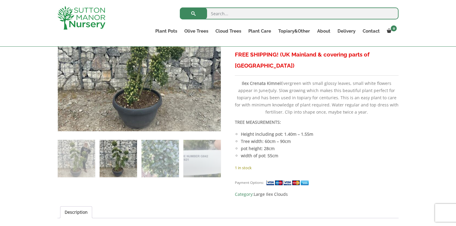
scroll to position [263, 0]
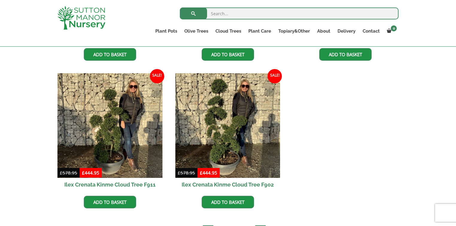
scroll to position [431, 0]
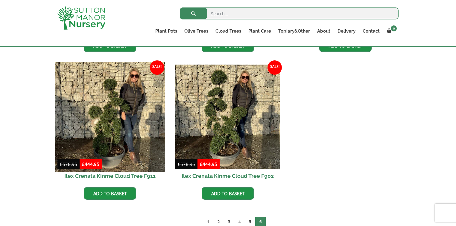
click at [106, 124] on img at bounding box center [110, 117] width 110 height 110
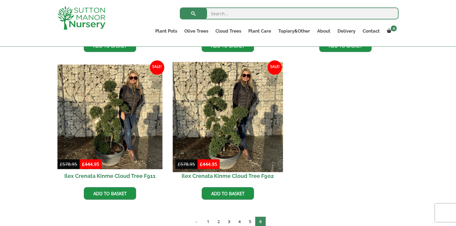
click at [232, 134] on img at bounding box center [228, 117] width 110 height 110
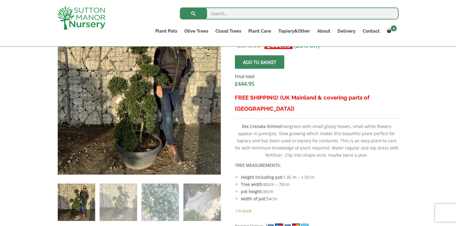
scroll to position [215, 0]
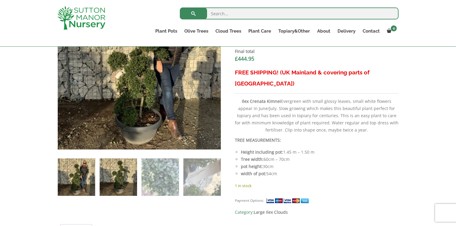
click at [118, 182] on img at bounding box center [118, 176] width 37 height 37
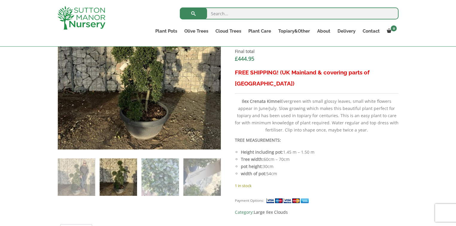
click at [118, 182] on img at bounding box center [118, 176] width 37 height 37
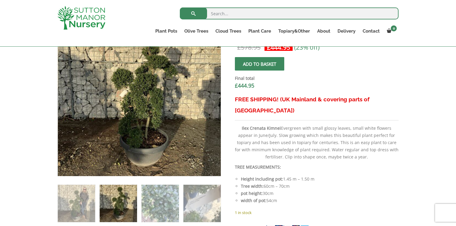
scroll to position [120, 0]
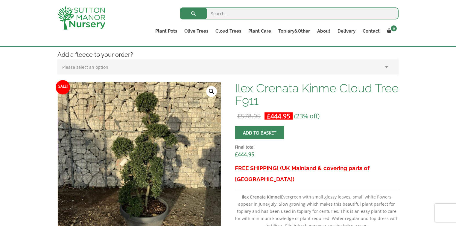
click at [210, 91] on link "🔍" at bounding box center [211, 91] width 11 height 11
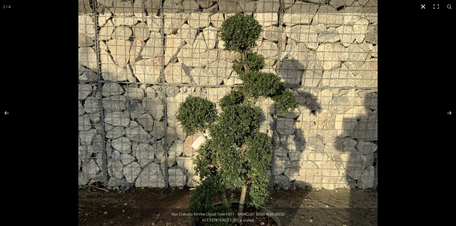
click at [417, 7] on button "Close (Esc)" at bounding box center [422, 6] width 13 height 13
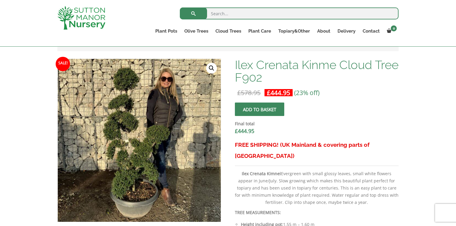
scroll to position [144, 0]
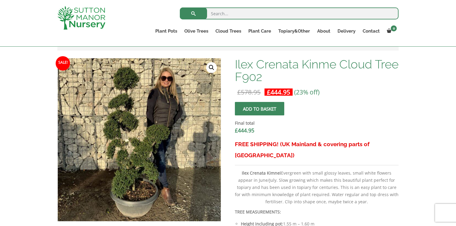
click at [210, 68] on link "🔍" at bounding box center [211, 67] width 11 height 11
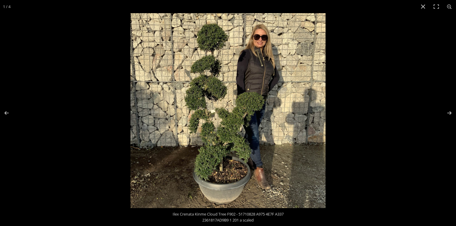
click at [217, 150] on img at bounding box center [227, 110] width 195 height 195
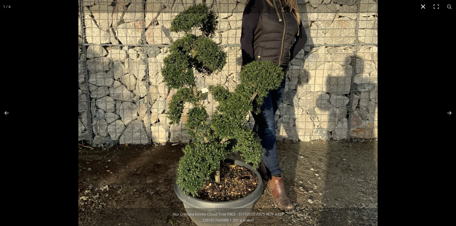
click at [419, 8] on button "Close (Esc)" at bounding box center [422, 6] width 13 height 13
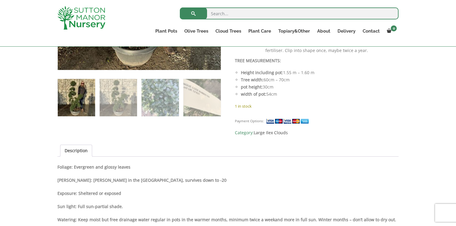
scroll to position [335, 0]
